Goal: Information Seeking & Learning: Learn about a topic

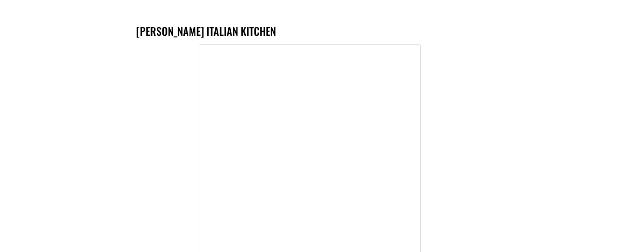
scroll to position [864, 0]
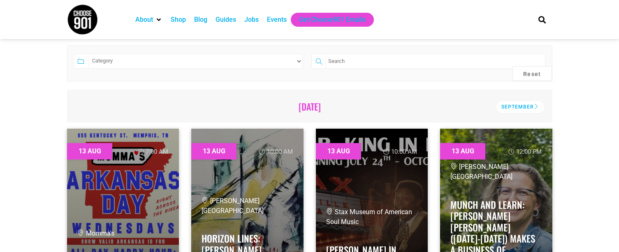
scroll to position [164, 0]
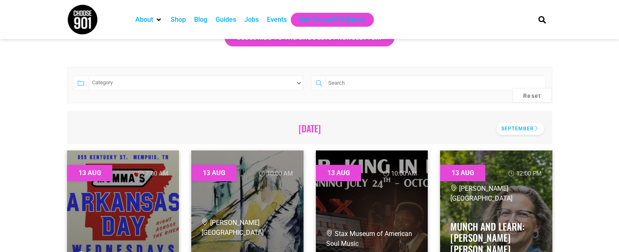
click at [521, 128] on div "September" at bounding box center [520, 129] width 48 height 12
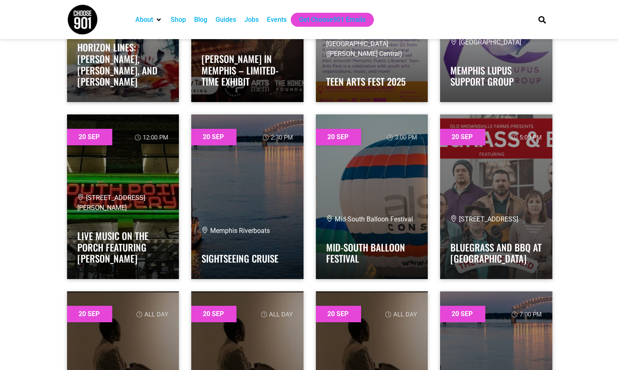
scroll to position [15585, 0]
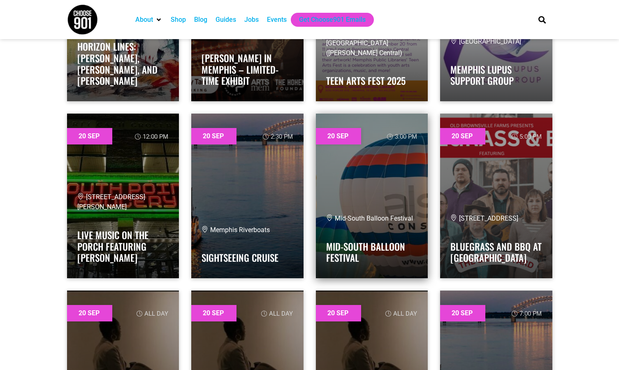
click at [373, 164] on link at bounding box center [372, 195] width 112 height 164
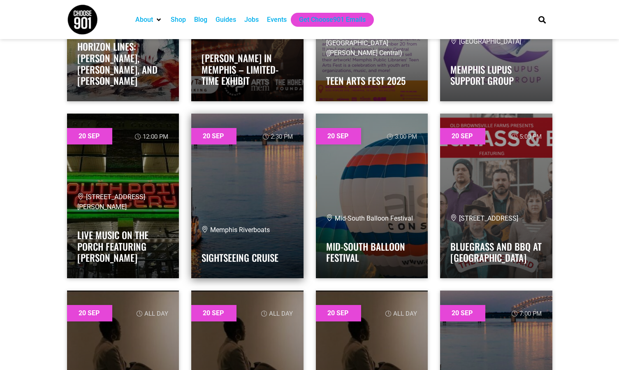
click at [238, 171] on link at bounding box center [247, 195] width 112 height 164
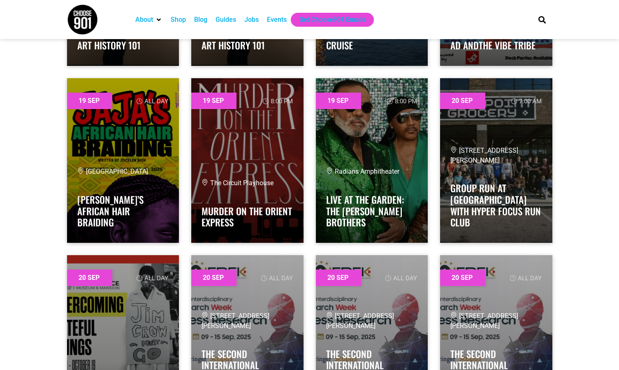
scroll to position [14721, 0]
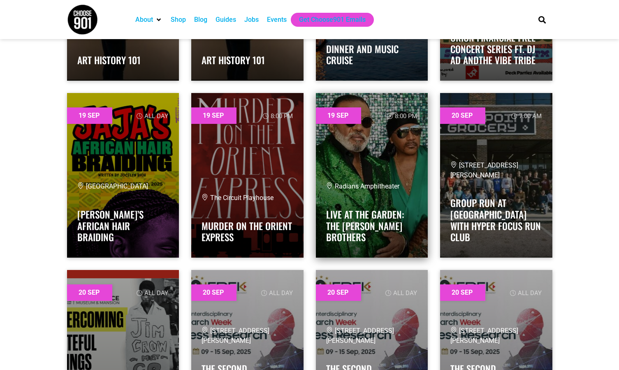
click at [379, 161] on link at bounding box center [372, 175] width 112 height 164
